Goal: Task Accomplishment & Management: Manage account settings

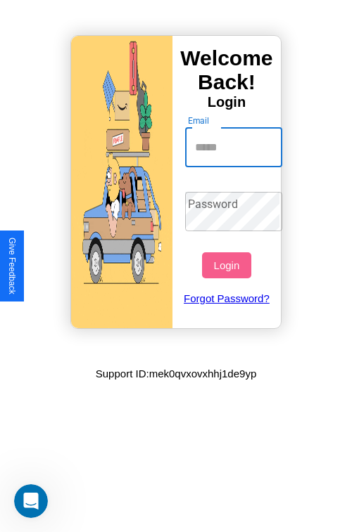
click at [235, 147] on input "Email" at bounding box center [234, 147] width 98 height 39
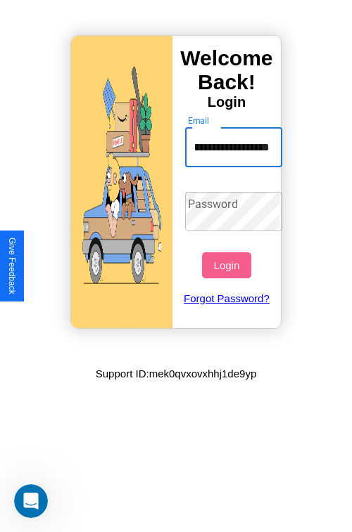
scroll to position [0, 63]
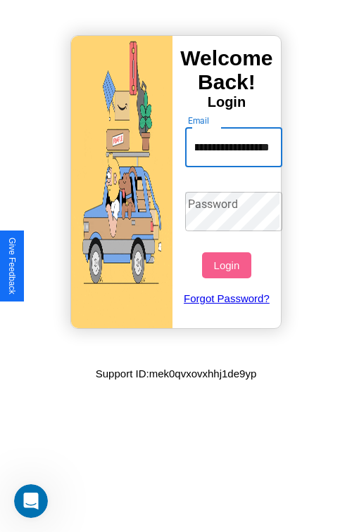
type input "**********"
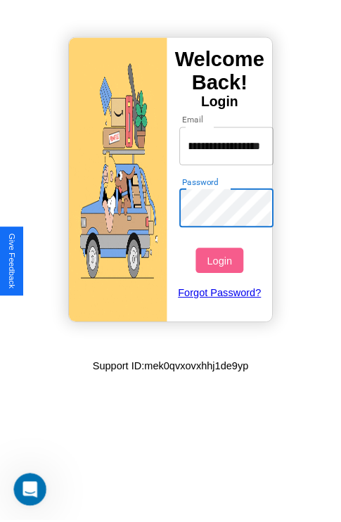
scroll to position [0, 0]
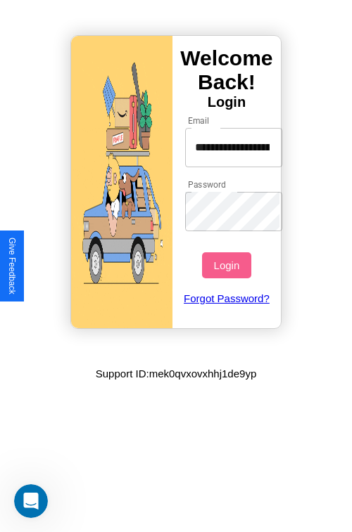
click at [228, 265] on button "Login" at bounding box center [226, 265] width 49 height 26
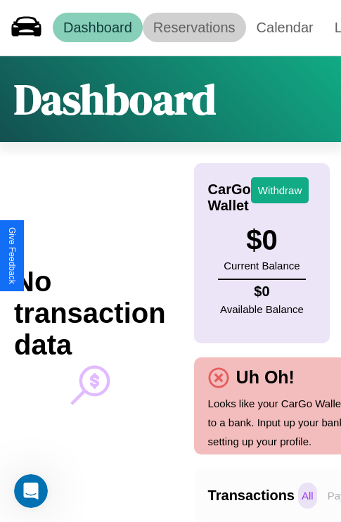
click at [194, 27] on link "Reservations" at bounding box center [194, 28] width 103 height 30
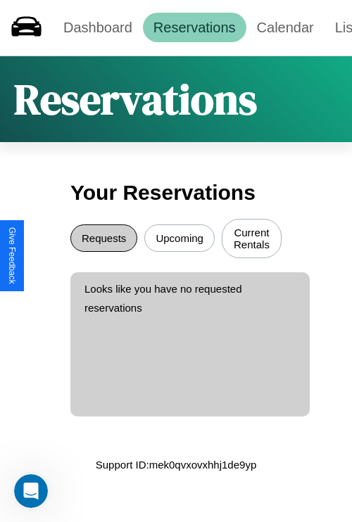
click at [103, 240] on button "Requests" at bounding box center [103, 237] width 67 height 27
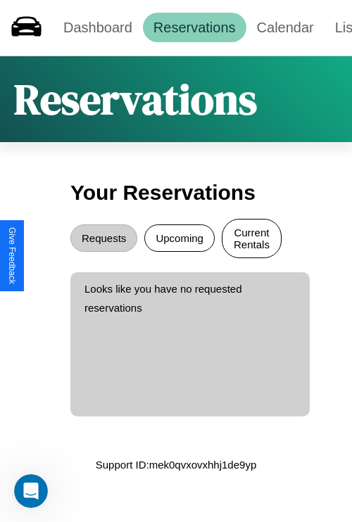
click at [251, 240] on button "Current Rentals" at bounding box center [251, 238] width 60 height 39
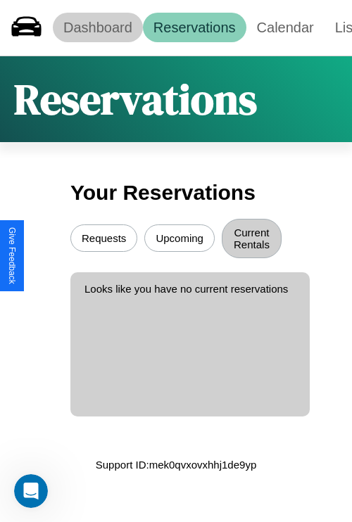
click at [97, 27] on link "Dashboard" at bounding box center [98, 28] width 90 height 30
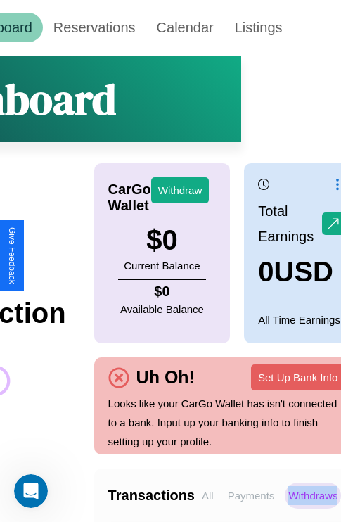
click at [313, 495] on p "Withdraws" at bounding box center [313, 495] width 56 height 26
click at [207, 495] on p "All" at bounding box center [207, 495] width 19 height 26
click at [251, 495] on p "Payments" at bounding box center [251, 495] width 54 height 26
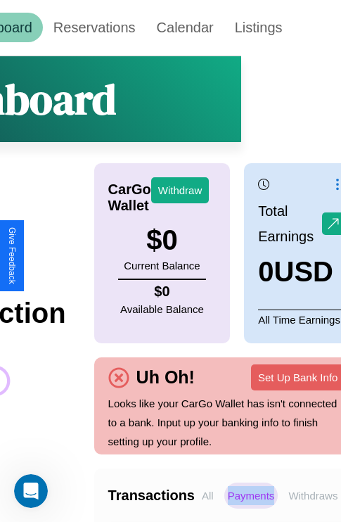
click at [251, 495] on p "Payments" at bounding box center [251, 495] width 54 height 26
